Goal: Information Seeking & Learning: Learn about a topic

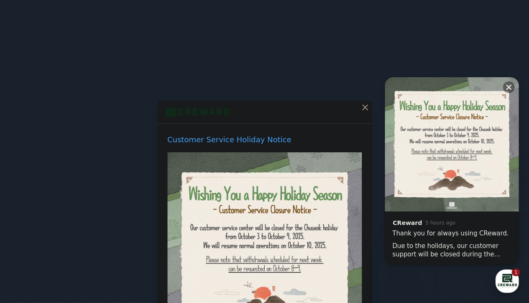
click at [509, 274] on div "button" at bounding box center [507, 280] width 23 height 23
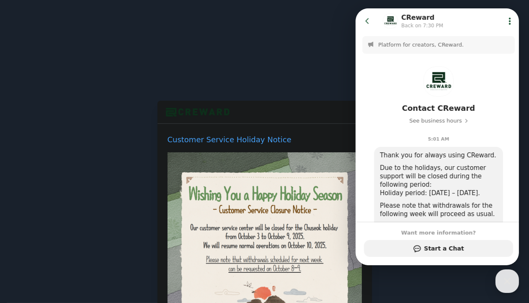
scroll to position [161, 0]
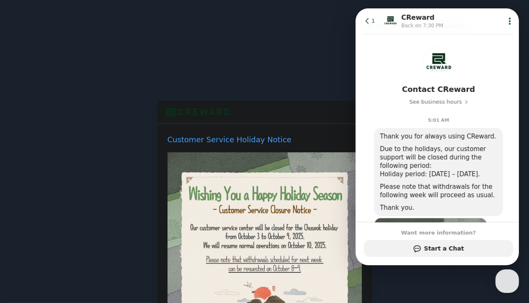
drag, startPoint x: 429, startPoint y: 39, endPoint x: 429, endPoint y: 51, distance: 12.2
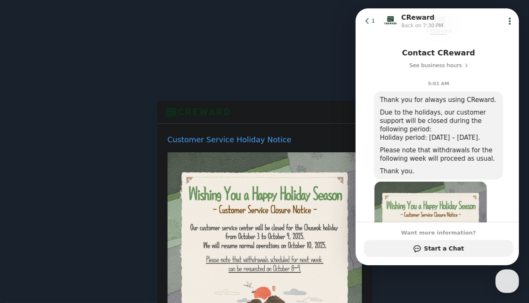
drag, startPoint x: 428, startPoint y: 132, endPoint x: 436, endPoint y: 144, distance: 14.4
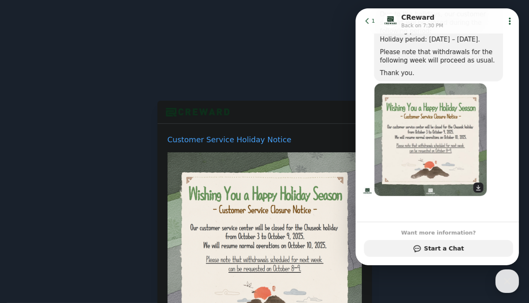
scroll to position [161, 0]
drag, startPoint x: 435, startPoint y: 136, endPoint x: 440, endPoint y: 154, distance: 19.2
click at [511, 289] on div "button" at bounding box center [507, 280] width 23 height 23
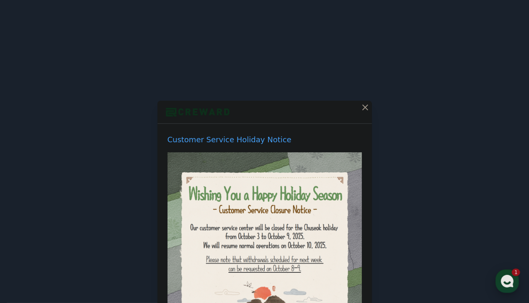
click at [511, 285] on use "button" at bounding box center [507, 281] width 13 height 13
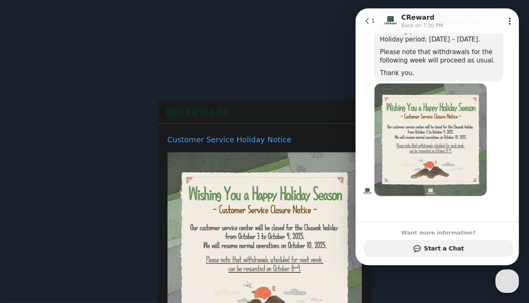
click at [511, 284] on icon "button" at bounding box center [507, 280] width 15 height 15
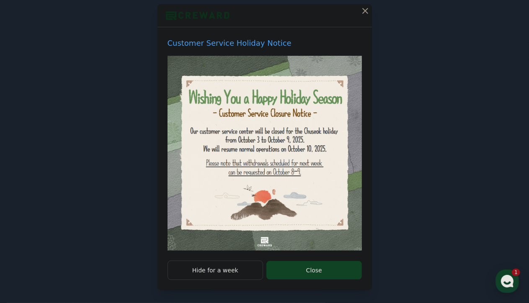
drag, startPoint x: 367, startPoint y: 163, endPoint x: 373, endPoint y: 210, distance: 47.4
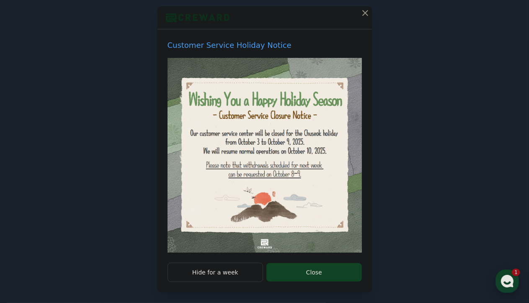
click at [513, 282] on use "button" at bounding box center [507, 281] width 13 height 13
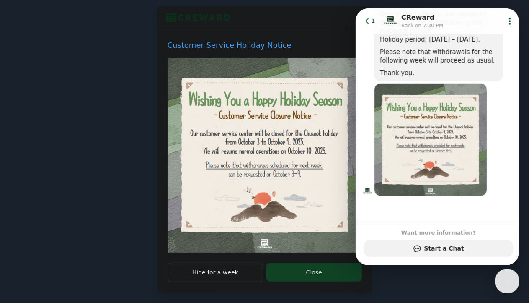
scroll to position [0, 0]
drag, startPoint x: 439, startPoint y: 202, endPoint x: 435, endPoint y: 73, distance: 129.2
click at [522, 289] on div "Customer Service Holiday Notice Hide for a week Close" at bounding box center [264, 105] width 529 height 399
click at [513, 282] on icon "button" at bounding box center [507, 280] width 15 height 15
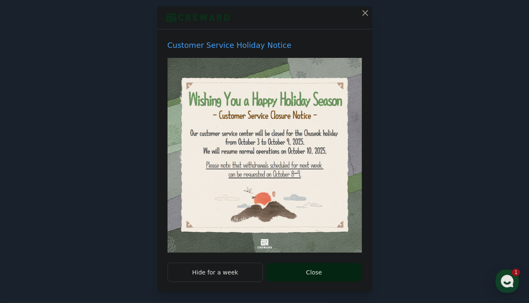
click at [335, 264] on button "Close" at bounding box center [314, 272] width 95 height 18
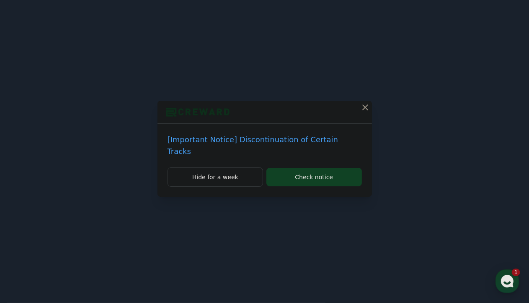
scroll to position [0, 0]
click at [316, 142] on p "[Important Notice] Discontinuation of Certain Tracks" at bounding box center [265, 145] width 194 height 23
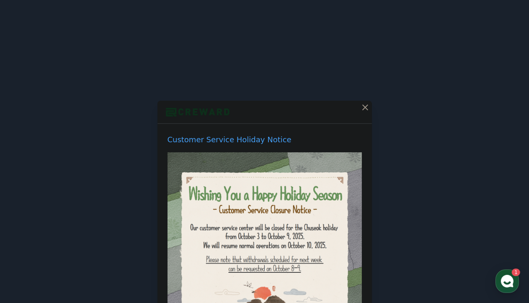
click at [354, 111] on div at bounding box center [265, 112] width 215 height 23
click at [360, 108] on icon at bounding box center [365, 107] width 10 height 10
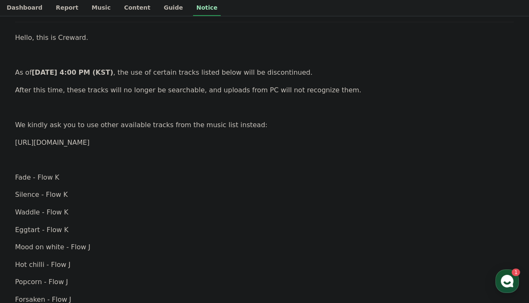
drag, startPoint x: 326, startPoint y: 155, endPoint x: 324, endPoint y: 171, distance: 16.4
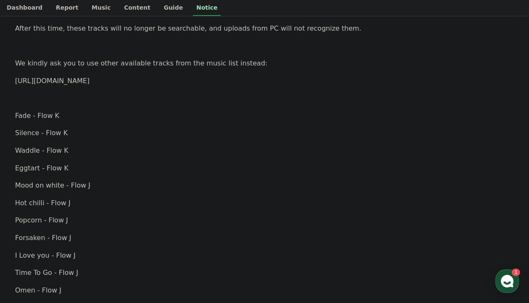
drag, startPoint x: 324, startPoint y: 171, endPoint x: 329, endPoint y: 192, distance: 22.4
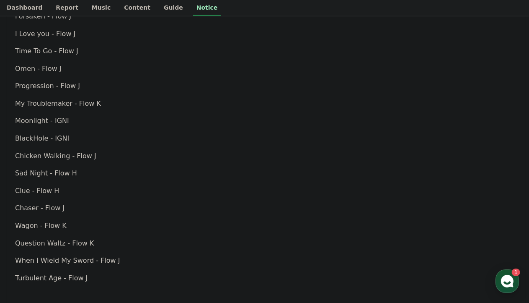
drag, startPoint x: 330, startPoint y: 190, endPoint x: 343, endPoint y: 255, distance: 66.6
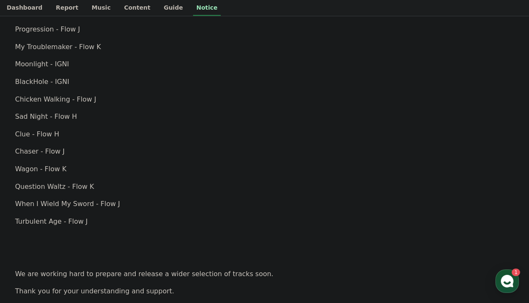
drag, startPoint x: 340, startPoint y: 218, endPoint x: 345, endPoint y: 258, distance: 40.6
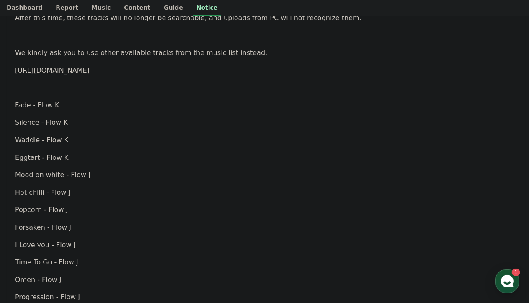
scroll to position [0, 0]
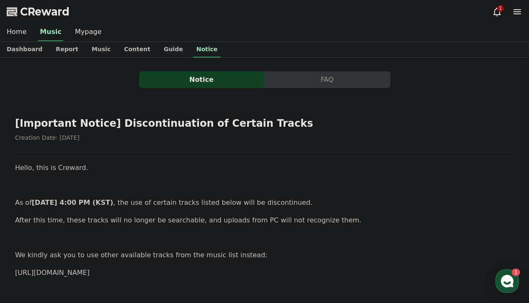
drag, startPoint x: 337, startPoint y: 217, endPoint x: 257, endPoint y: 94, distance: 146.8
click at [98, 46] on link "Music" at bounding box center [101, 49] width 32 height 16
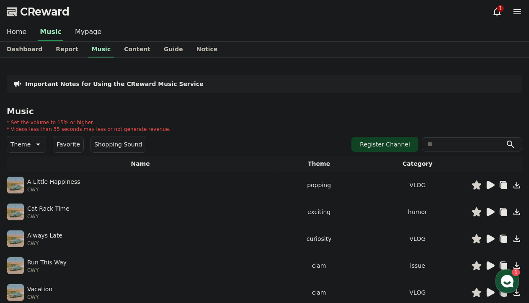
click at [72, 145] on button "Favorite" at bounding box center [68, 144] width 31 height 17
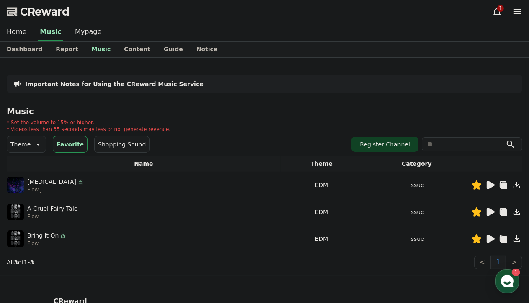
click at [490, 238] on icon at bounding box center [491, 238] width 8 height 8
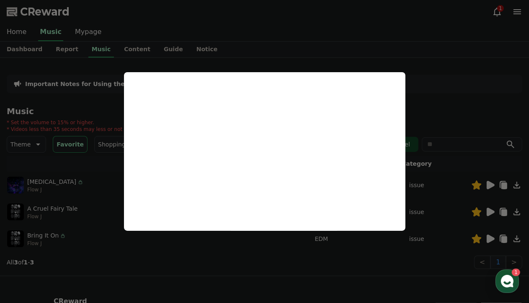
click at [433, 86] on button "close modal" at bounding box center [264, 151] width 529 height 303
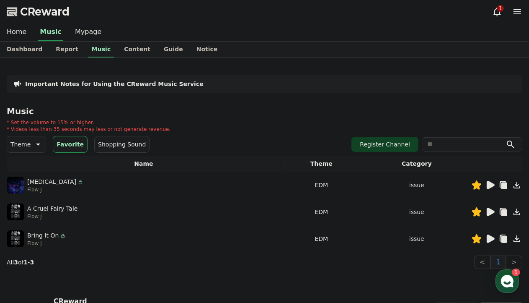
click at [489, 212] on icon at bounding box center [491, 211] width 8 height 8
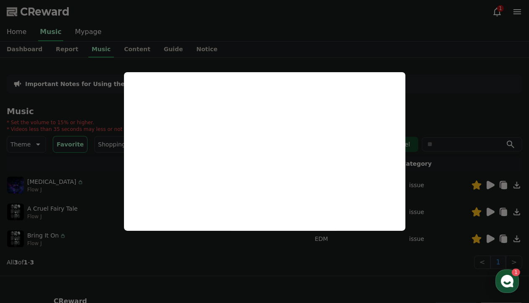
click at [417, 109] on button "close modal" at bounding box center [264, 151] width 529 height 303
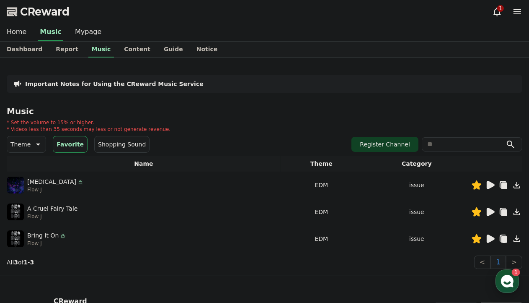
click at [509, 270] on div "button" at bounding box center [507, 280] width 23 height 23
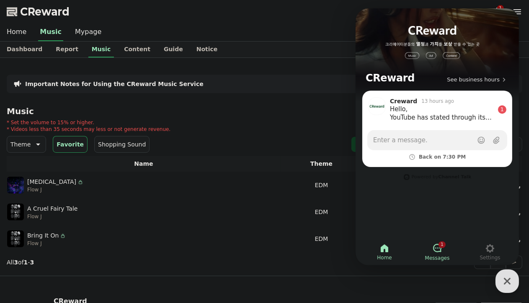
click at [430, 245] on link "1 Messages" at bounding box center [437, 251] width 53 height 21
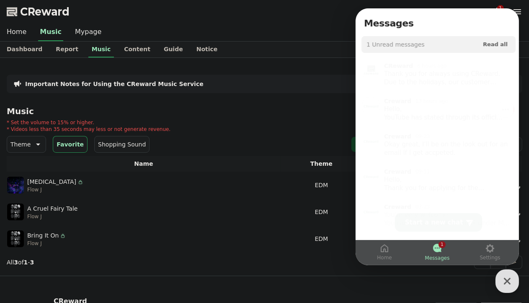
click at [438, 117] on div "Hello, YouTube has stated through its official site that it does not determine …" at bounding box center [443, 110] width 119 height 17
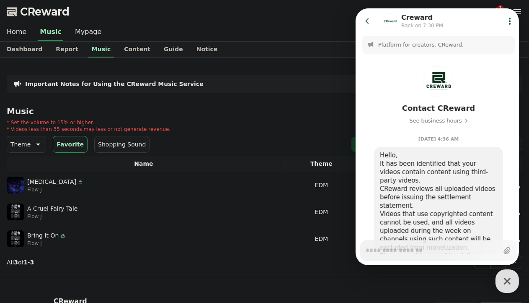
scroll to position [549, 0]
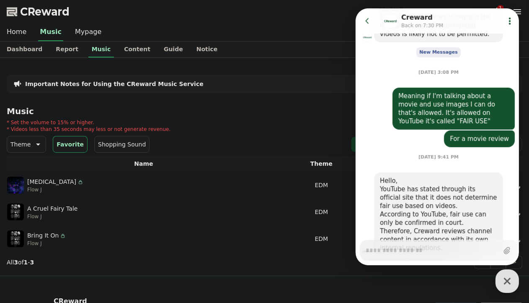
type textarea "*"
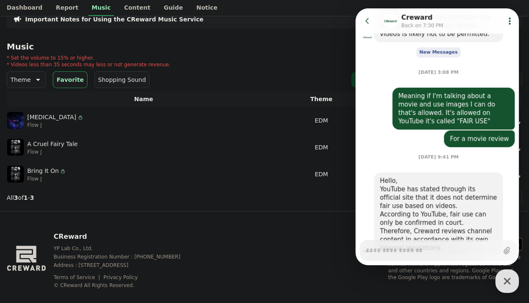
scroll to position [76, 0]
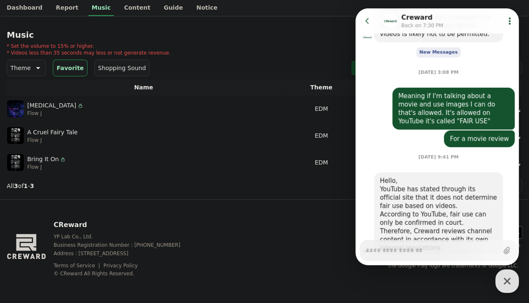
drag, startPoint x: 436, startPoint y: 156, endPoint x: 436, endPoint y: 207, distance: 51.6
click at [371, 17] on button "Go to previous page" at bounding box center [371, 21] width 22 height 17
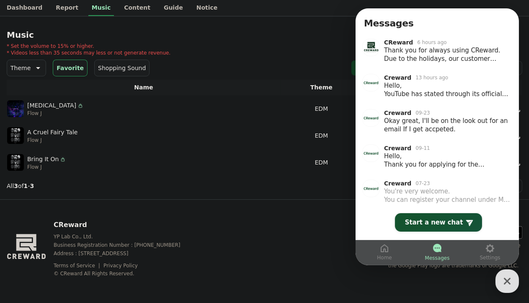
click at [500, 275] on div "button" at bounding box center [507, 280] width 23 height 23
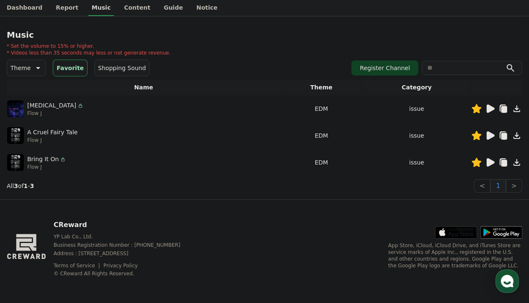
click at [88, 14] on link "Music" at bounding box center [101, 8] width 26 height 16
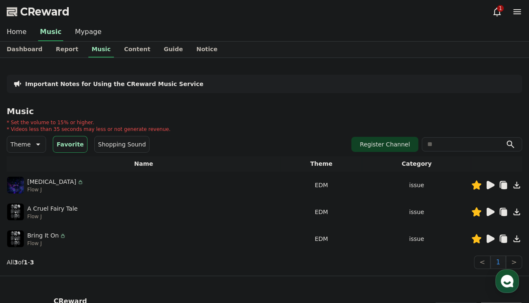
click at [27, 154] on div "Music * Set the volume to 15% or higher. * Videos less than 35 seconds may less…" at bounding box center [265, 187] width 516 height 162
click at [28, 146] on p "Theme" at bounding box center [20, 144] width 20 height 12
click at [31, 207] on div "All Fantasy Curiosity Dark Bright Popping Exciting Twist Majestic Dramatic Joyf…" at bounding box center [26, 176] width 37 height 433
click at [25, 207] on button "Mood" at bounding box center [19, 209] width 23 height 18
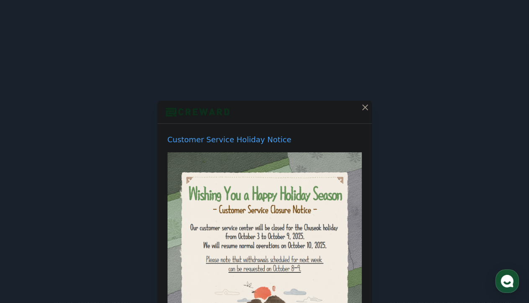
click at [360, 106] on icon at bounding box center [365, 107] width 10 height 10
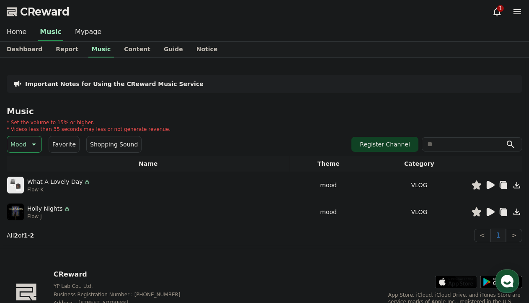
click at [34, 140] on icon at bounding box center [33, 144] width 10 height 10
click at [20, 198] on button "Edm" at bounding box center [18, 196] width 20 height 18
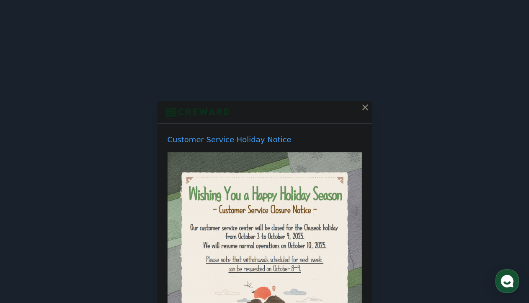
click at [360, 106] on icon at bounding box center [365, 107] width 10 height 10
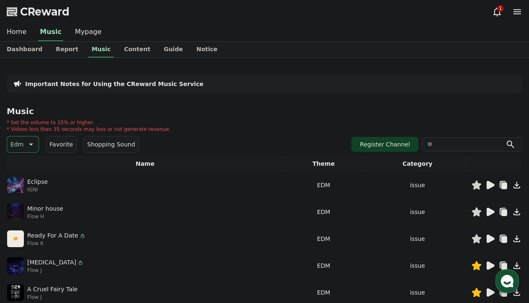
click at [489, 182] on icon at bounding box center [491, 185] width 8 height 8
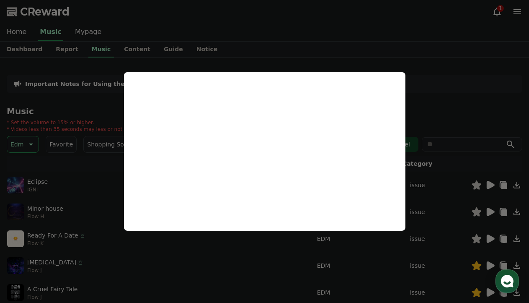
click at [425, 75] on button "close modal" at bounding box center [264, 151] width 529 height 303
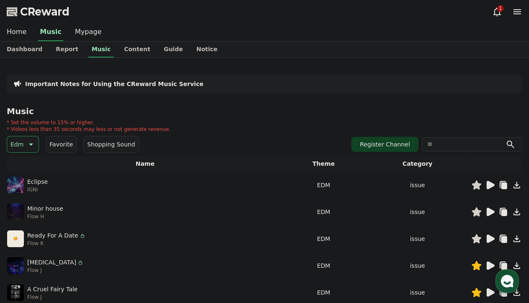
click at [493, 210] on icon at bounding box center [491, 211] width 8 height 8
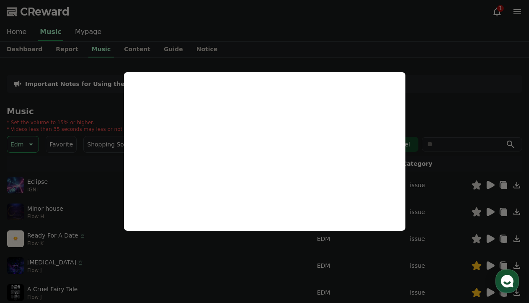
click at [447, 129] on button "close modal" at bounding box center [264, 151] width 529 height 303
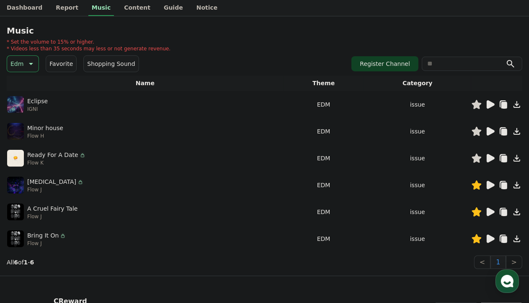
drag, startPoint x: 398, startPoint y: 143, endPoint x: 398, endPoint y: 157, distance: 14.3
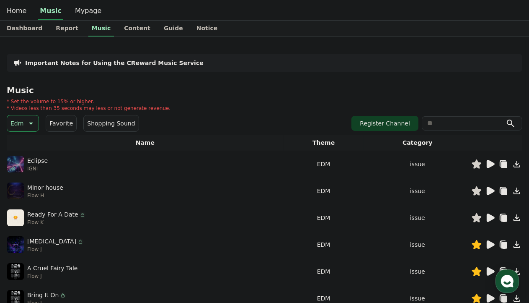
drag, startPoint x: 243, startPoint y: 121, endPoint x: 241, endPoint y: 89, distance: 32.3
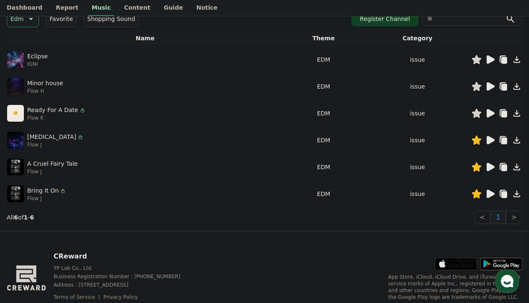
drag, startPoint x: 251, startPoint y: 170, endPoint x: 251, endPoint y: 215, distance: 44.4
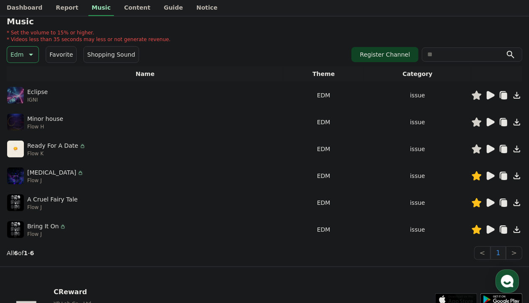
drag, startPoint x: 211, startPoint y: 178, endPoint x: 204, endPoint y: 165, distance: 15.2
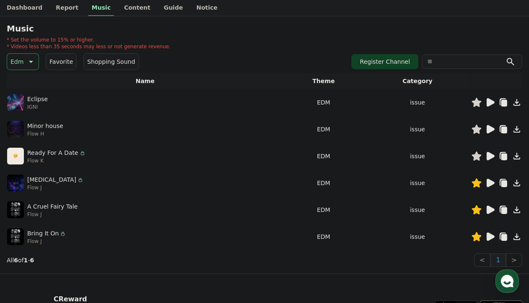
click at [490, 182] on icon at bounding box center [491, 183] width 8 height 8
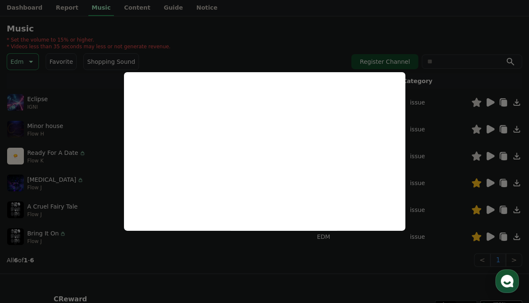
click at [421, 126] on button "close modal" at bounding box center [264, 151] width 529 height 303
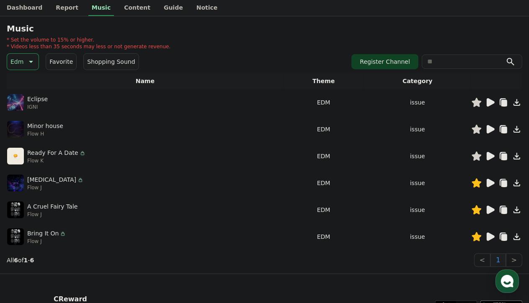
click at [485, 236] on div at bounding box center [497, 236] width 50 height 10
click at [487, 238] on icon at bounding box center [490, 236] width 10 height 10
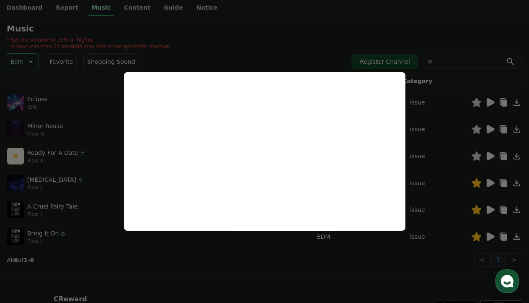
click at [421, 89] on button "close modal" at bounding box center [264, 151] width 529 height 303
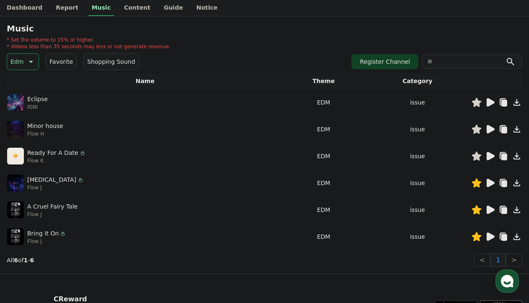
click at [23, 65] on button "Edm" at bounding box center [23, 61] width 32 height 17
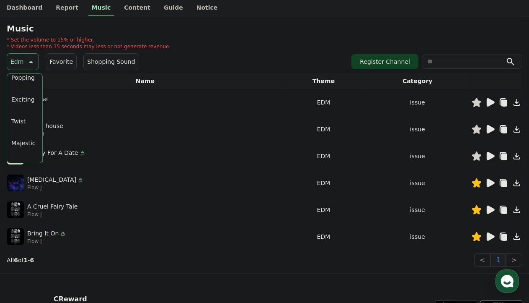
scroll to position [106, 0]
drag, startPoint x: 30, startPoint y: 108, endPoint x: 27, endPoint y: 99, distance: 8.9
click at [29, 104] on button "Exciting" at bounding box center [23, 109] width 30 height 18
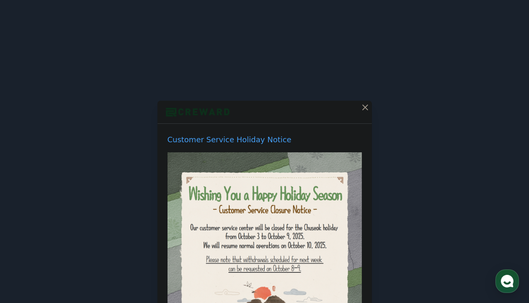
click at [361, 104] on icon at bounding box center [365, 107] width 10 height 10
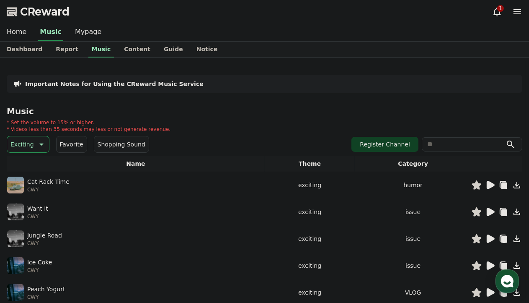
click at [489, 185] on icon at bounding box center [491, 185] width 8 height 8
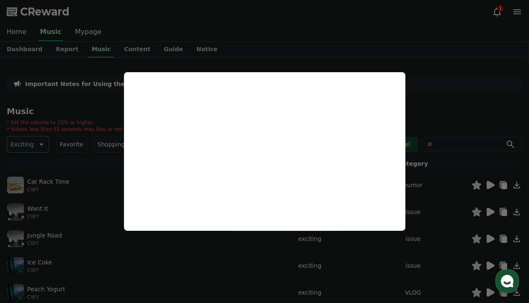
click at [473, 64] on button "close modal" at bounding box center [264, 151] width 529 height 303
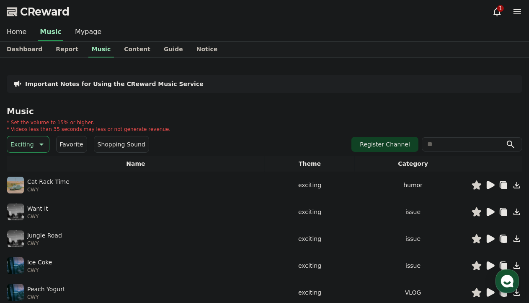
click at [490, 265] on icon at bounding box center [491, 265] width 8 height 8
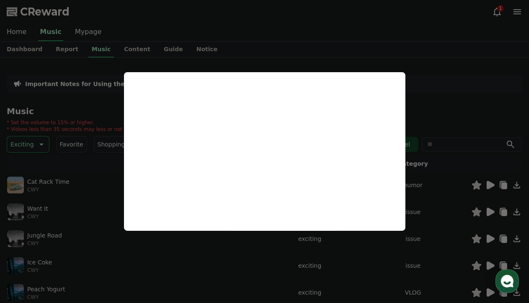
click at [435, 112] on button "close modal" at bounding box center [264, 151] width 529 height 303
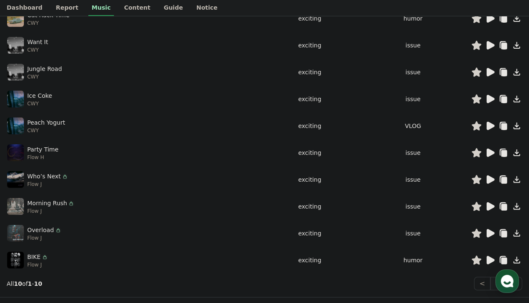
scroll to position [199, 0]
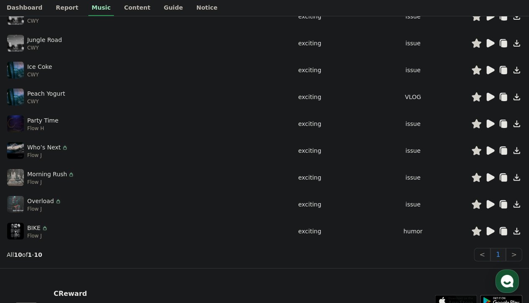
drag, startPoint x: 115, startPoint y: 216, endPoint x: 117, endPoint y: 253, distance: 36.5
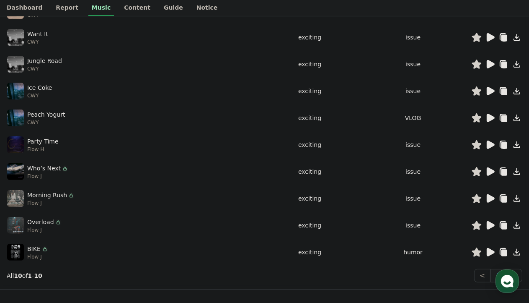
drag, startPoint x: 124, startPoint y: 192, endPoint x: 119, endPoint y: 169, distance: 22.8
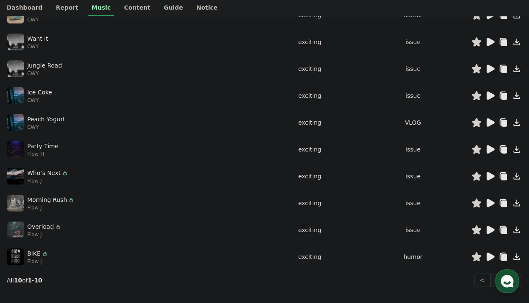
scroll to position [0, 0]
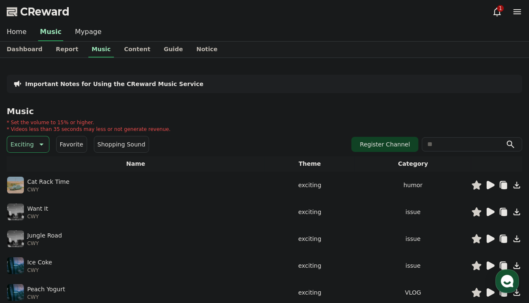
drag, startPoint x: 18, startPoint y: 107, endPoint x: 12, endPoint y: 90, distance: 17.6
click at [28, 138] on p "Exciting" at bounding box center [21, 144] width 23 height 12
click at [15, 164] on button "All" at bounding box center [15, 166] width 14 height 18
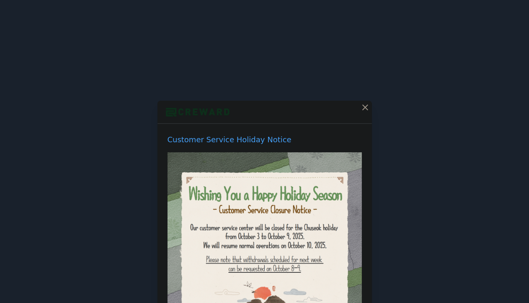
scroll to position [264, 0]
drag, startPoint x: 304, startPoint y: 198, endPoint x: 446, endPoint y: 197, distance: 141.3
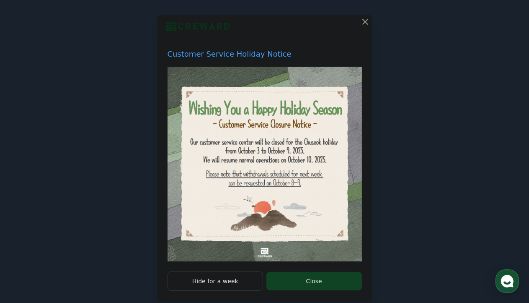
scroll to position [96, 0]
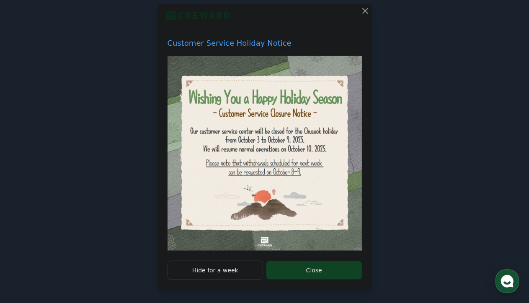
drag, startPoint x: 446, startPoint y: 205, endPoint x: 438, endPoint y: 243, distance: 39.4
click at [230, 270] on button "Hide for a week" at bounding box center [216, 269] width 96 height 19
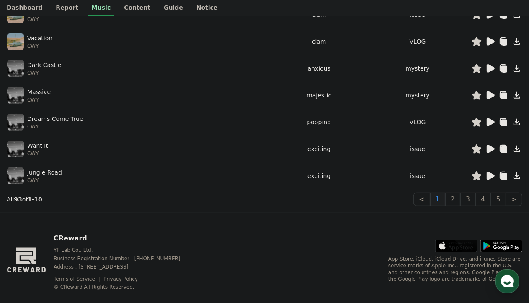
scroll to position [238, 0]
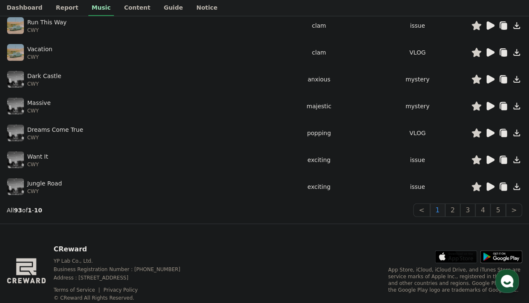
drag, startPoint x: 165, startPoint y: 176, endPoint x: 190, endPoint y: 170, distance: 26.4
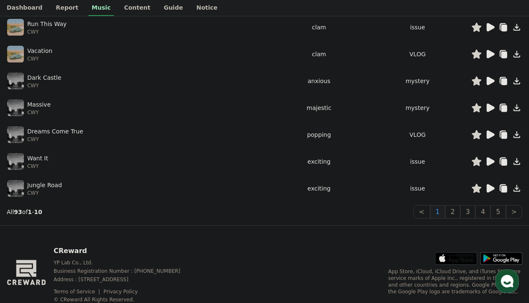
click at [490, 185] on icon at bounding box center [491, 188] width 8 height 8
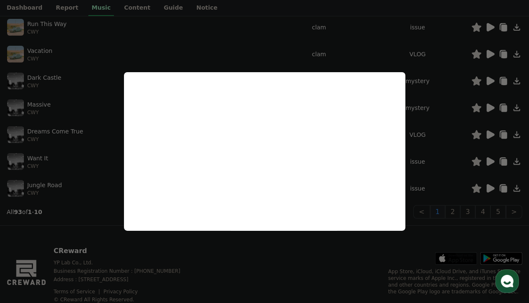
click at [426, 187] on button "close modal" at bounding box center [264, 151] width 529 height 303
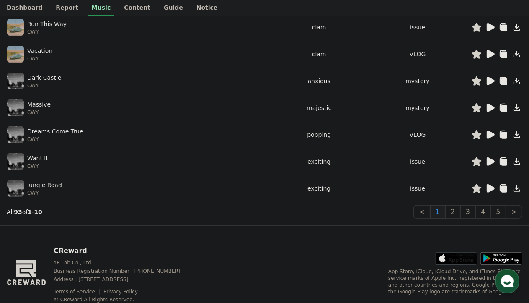
drag, startPoint x: 363, startPoint y: 168, endPoint x: 392, endPoint y: 163, distance: 29.8
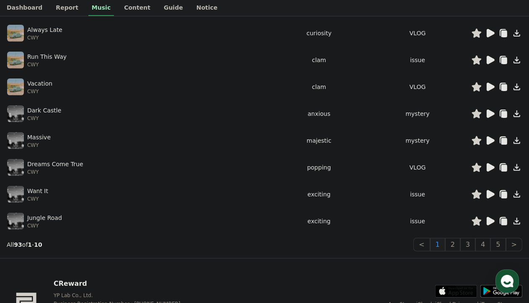
scroll to position [205, 0]
click at [494, 164] on icon at bounding box center [490, 168] width 10 height 10
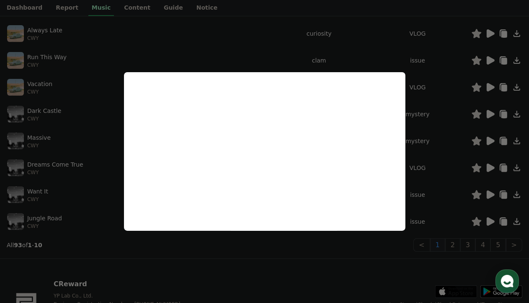
click at [378, 58] on button "close modal" at bounding box center [264, 151] width 529 height 303
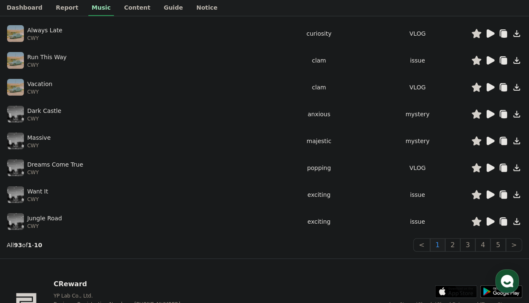
scroll to position [0, 0]
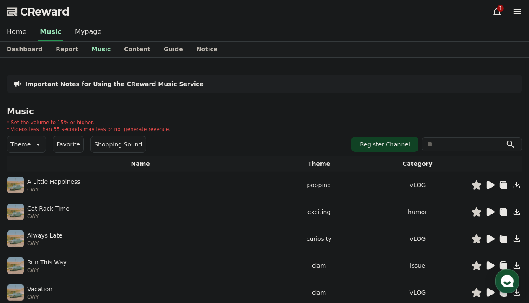
drag, startPoint x: 215, startPoint y: 91, endPoint x: 215, endPoint y: 96, distance: 4.6
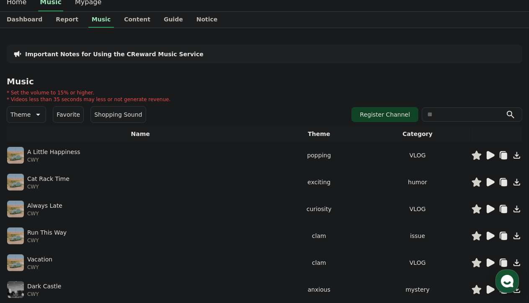
scroll to position [65, 0]
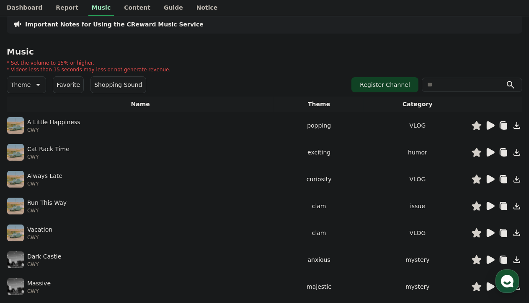
drag, startPoint x: 236, startPoint y: 184, endPoint x: 233, endPoint y: 216, distance: 32.3
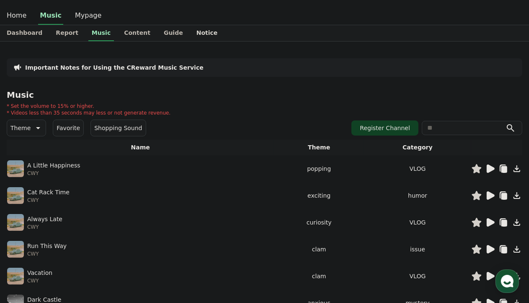
scroll to position [0, 0]
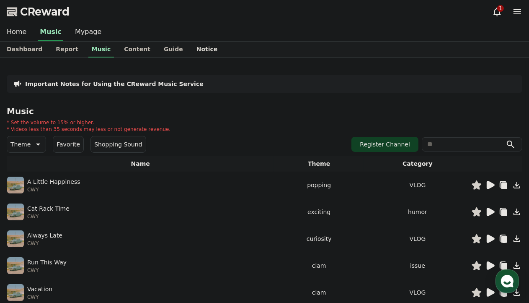
drag, startPoint x: 201, startPoint y: 107, endPoint x: 186, endPoint y: 44, distance: 64.7
click at [500, 11] on div "1" at bounding box center [501, 8] width 7 height 7
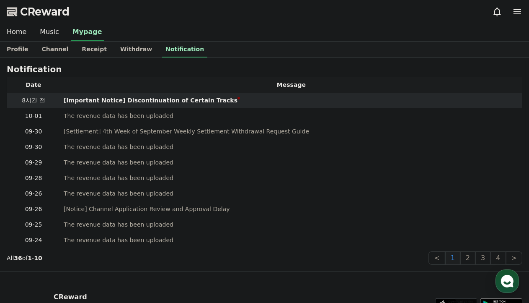
click at [176, 101] on div "[Important Notice] Discontinuation of Certain Tracks" at bounding box center [151, 100] width 174 height 9
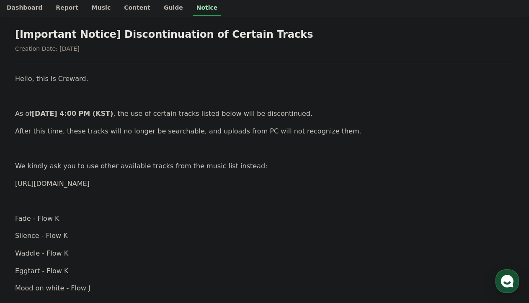
scroll to position [109, 0]
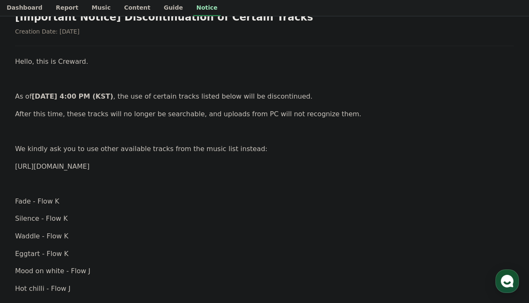
drag, startPoint x: 208, startPoint y: 124, endPoint x: 210, endPoint y: 130, distance: 6.1
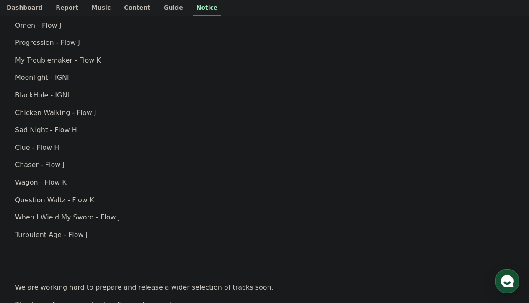
scroll to position [463, 0]
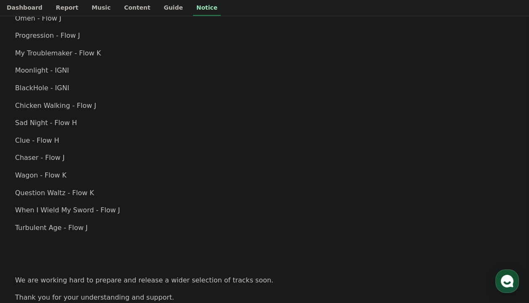
drag, startPoint x: 196, startPoint y: 132, endPoint x: 190, endPoint y: 153, distance: 22.2
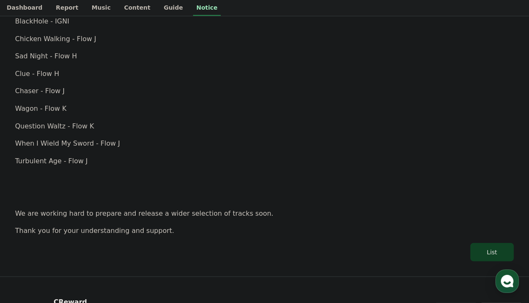
scroll to position [537, 0]
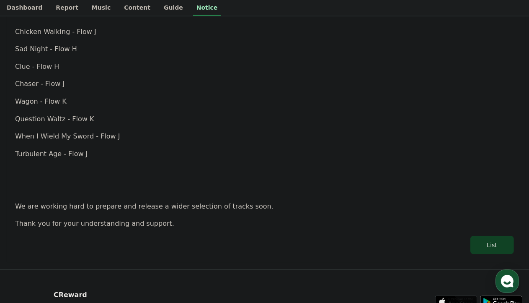
drag, startPoint x: 190, startPoint y: 153, endPoint x: 192, endPoint y: 180, distance: 27.3
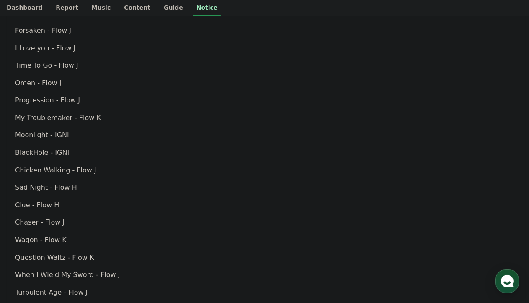
drag, startPoint x: 184, startPoint y: 166, endPoint x: 162, endPoint y: 136, distance: 37.7
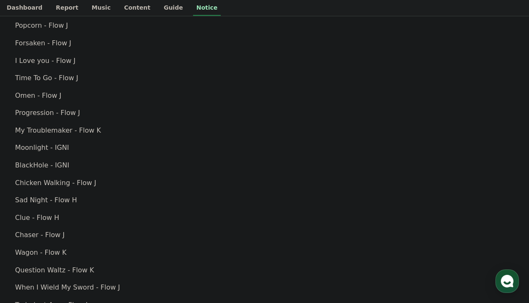
click at [27, 150] on p "Moonlight - IGNI" at bounding box center [264, 147] width 499 height 11
copy p "Moonlight - IGNI"
